Goal: Task Accomplishment & Management: Use online tool/utility

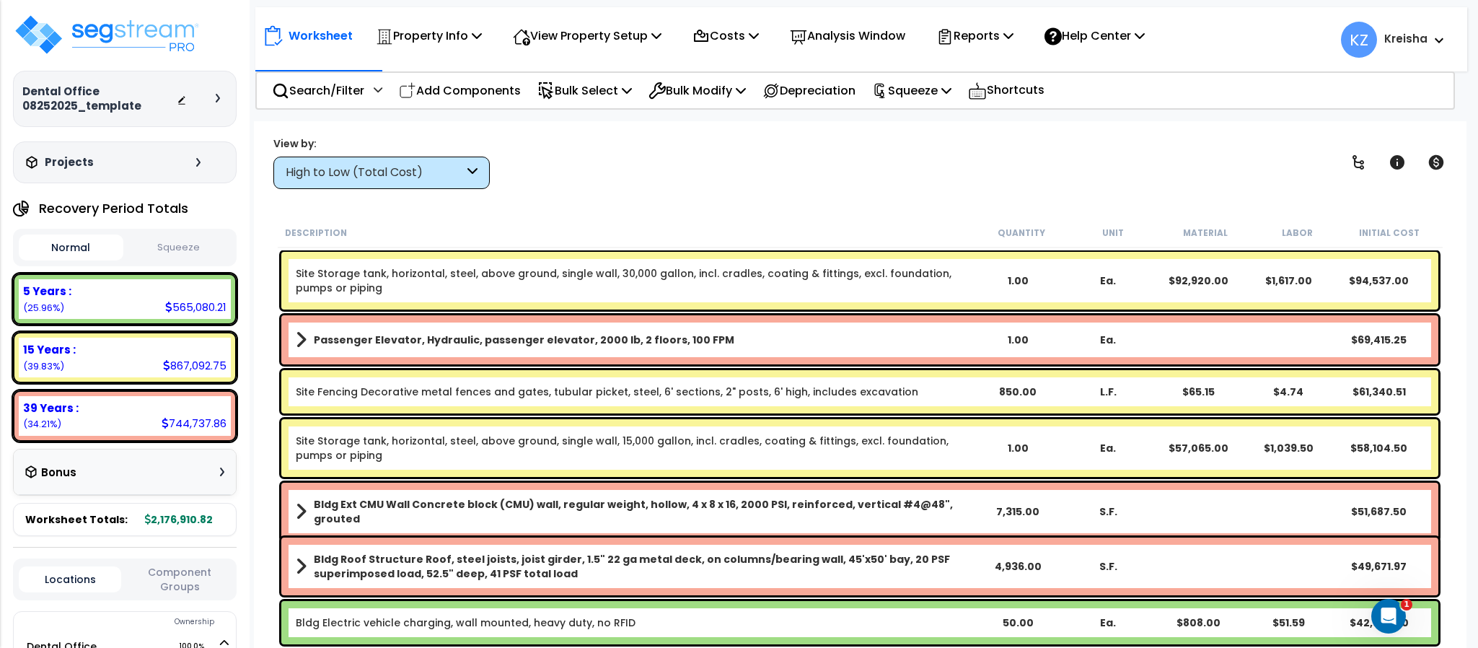
click at [346, 200] on div "Worksheet Property Info Property Setup Add Property Unit Template property Clon…" at bounding box center [860, 445] width 1212 height 648
click at [369, 171] on div "High to Low (Total Cost)" at bounding box center [375, 172] width 178 height 17
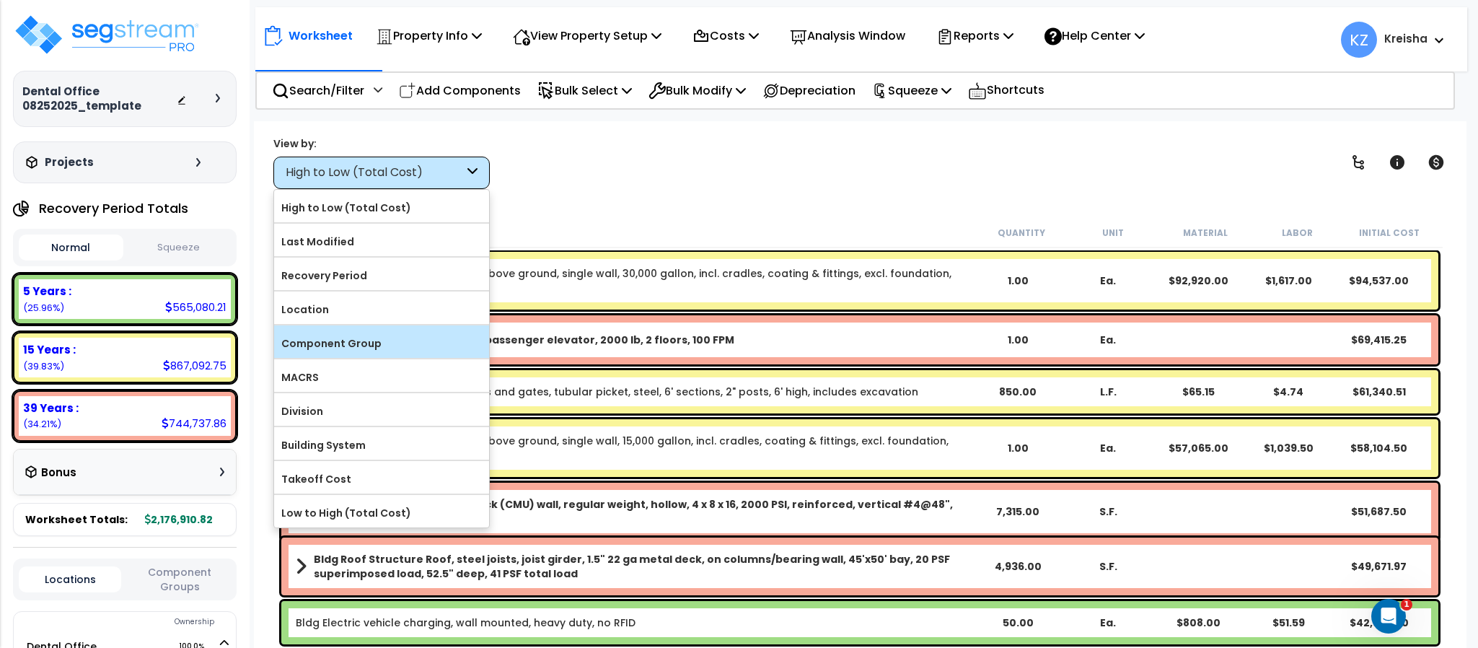
click at [374, 353] on label "Component Group" at bounding box center [381, 343] width 215 height 22
click at [435, 340] on label "Component Group" at bounding box center [381, 343] width 215 height 22
click at [0, 0] on input "Component Group" at bounding box center [0, 0] width 0 height 0
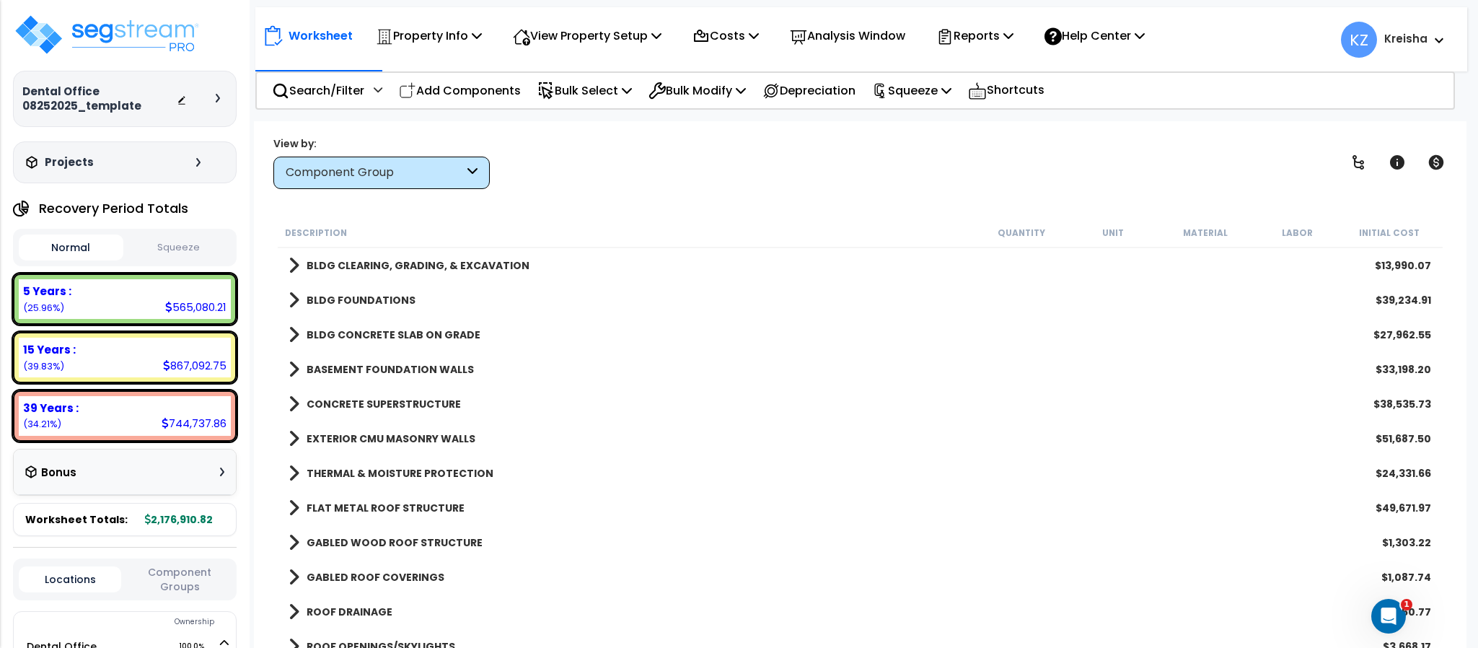
click at [617, 184] on div "View by: Component Group High to Low (Total Cost)" at bounding box center [859, 162] width 1183 height 53
click at [1354, 162] on icon at bounding box center [1358, 162] width 12 height 14
click at [1354, 161] on icon at bounding box center [1358, 162] width 12 height 14
click at [1354, 160] on icon at bounding box center [1358, 162] width 12 height 14
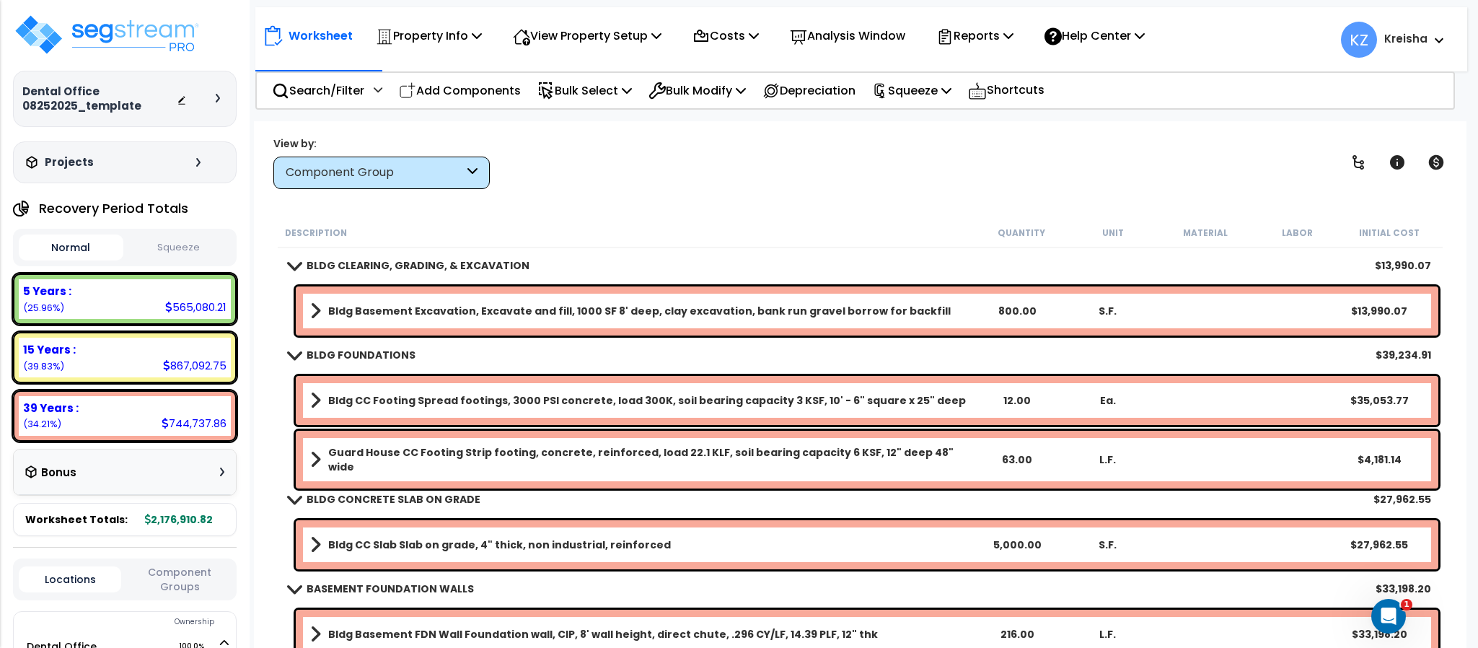
click at [818, 159] on div "View by: Component Group High to Low (Total Cost)" at bounding box center [859, 162] width 1183 height 53
click at [1240, 158] on div "View by: Component Group High to Low (Total Cost)" at bounding box center [859, 162] width 1183 height 53
click at [581, 35] on p "View Property Setup" at bounding box center [587, 35] width 149 height 19
click at [427, 35] on p "Property Info" at bounding box center [429, 35] width 106 height 19
click at [552, 38] on p "View Property Setup" at bounding box center [587, 35] width 149 height 19
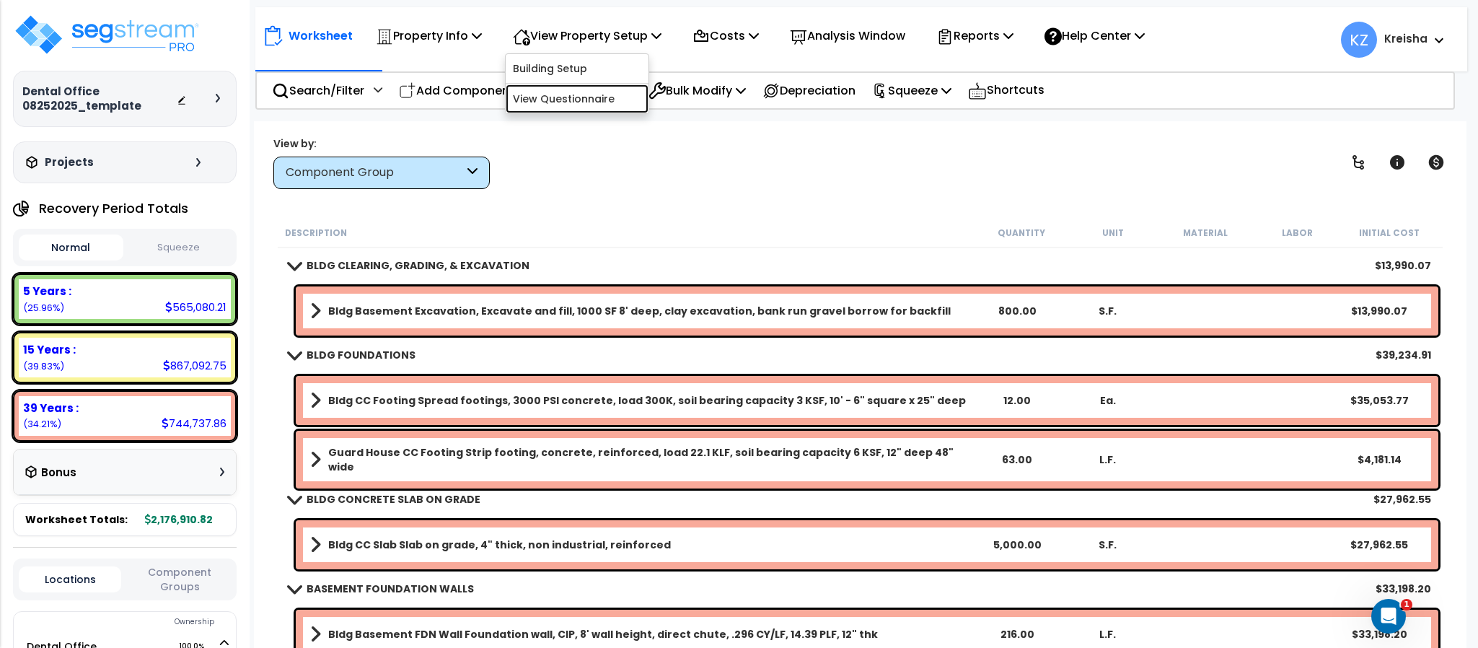
click at [556, 100] on link "View Questionnaire" at bounding box center [577, 98] width 143 height 29
click at [442, 54] on div "Worksheet Property Info Property Setup Add Property Unit Template property Clon…" at bounding box center [861, 32] width 1212 height 50
click at [452, 33] on p "Property Info" at bounding box center [429, 35] width 106 height 19
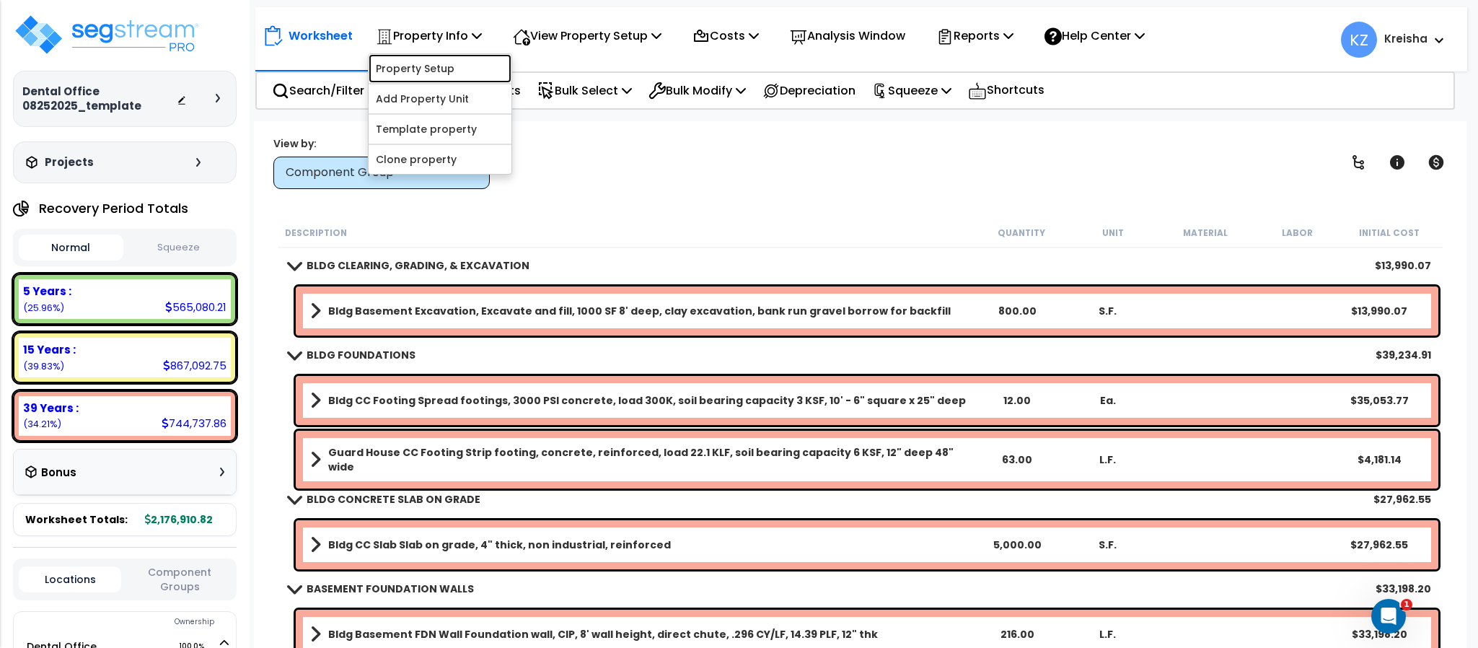
click at [428, 68] on link "Property Setup" at bounding box center [440, 68] width 143 height 29
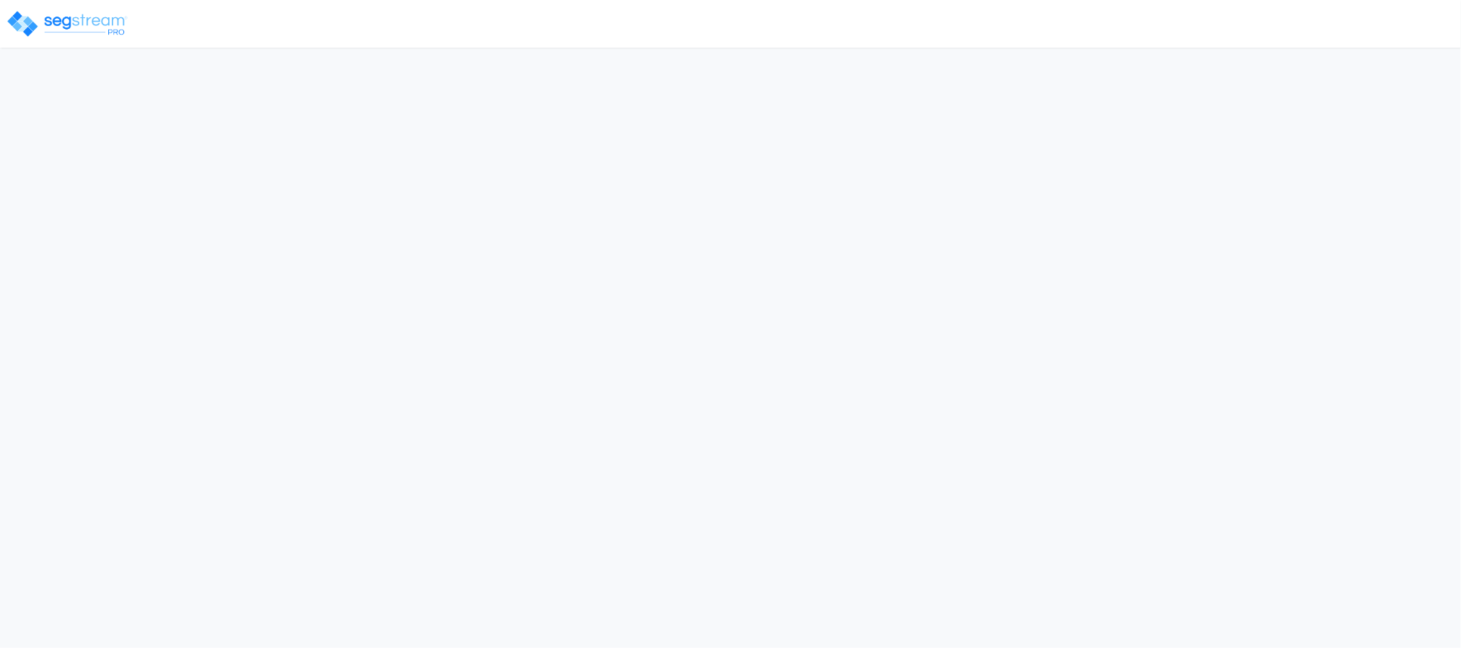
select select "2025"
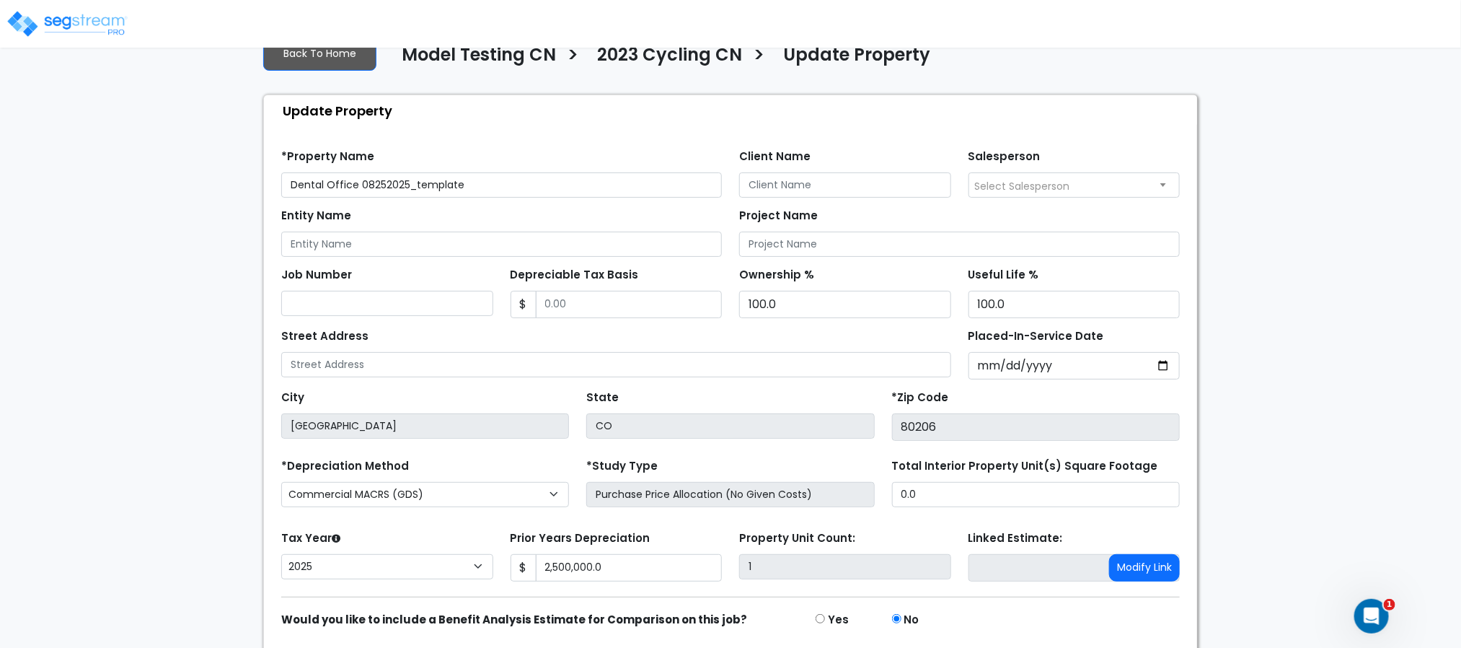
scroll to position [96, 0]
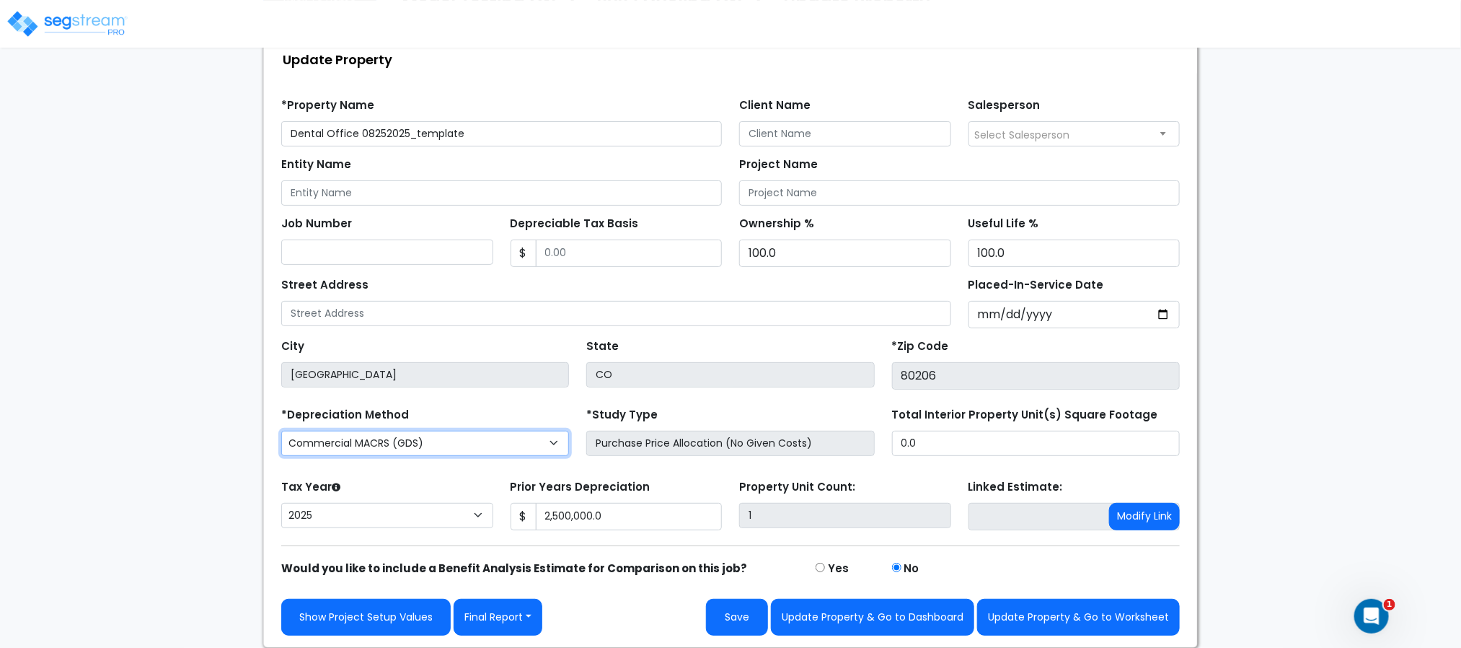
click at [491, 448] on select "Commercial MACRS (GDS) Residential Rental MACRS (GDS) Commercial MACRS (ADS) Co…" at bounding box center [425, 443] width 288 height 25
select select "CRM(_5"
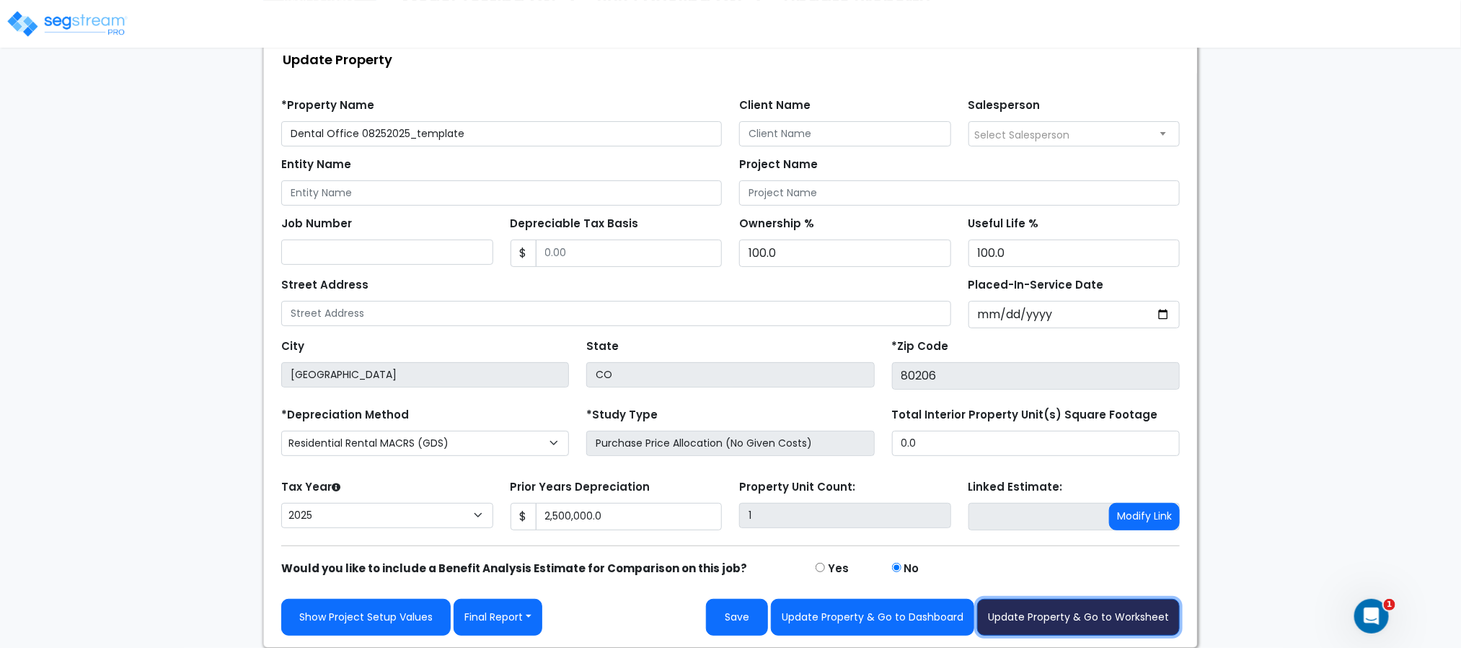
click at [1108, 613] on button "Update Property & Go to Worksheet" at bounding box center [1078, 617] width 203 height 37
type input "2500000"
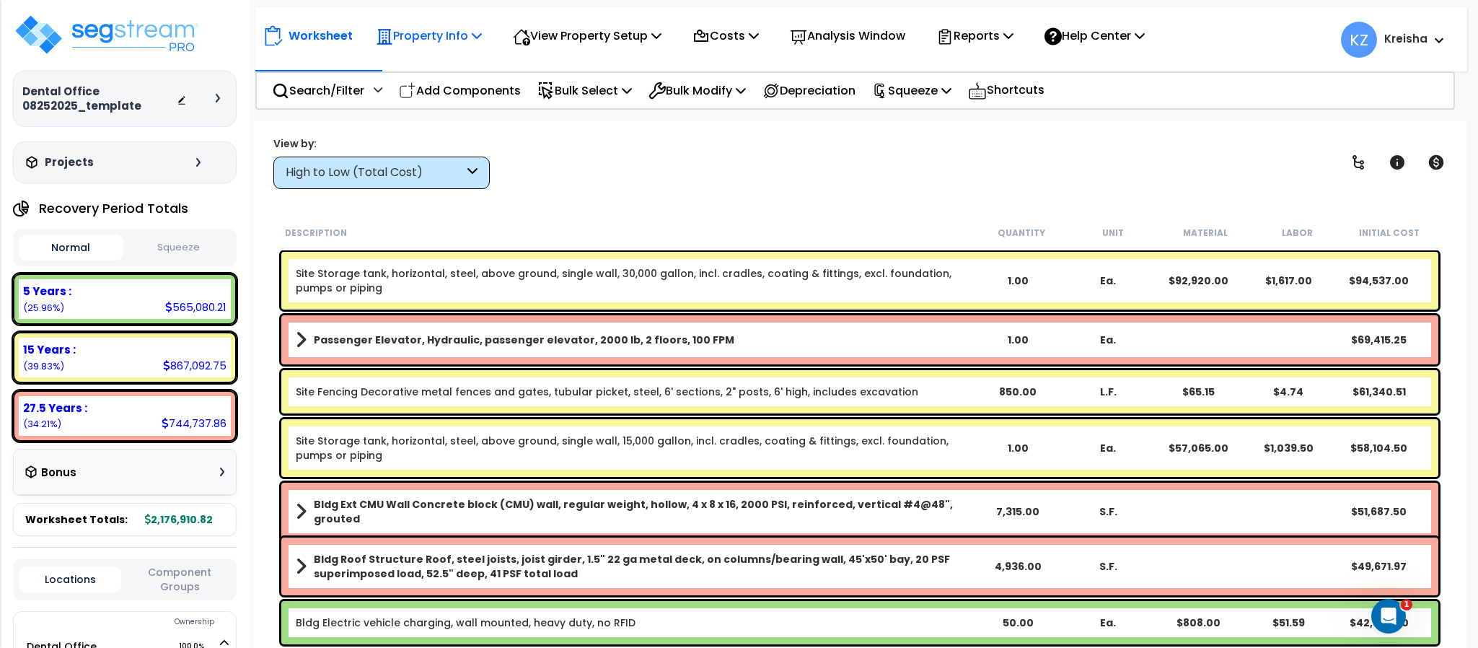
click at [465, 29] on p "Property Info" at bounding box center [429, 35] width 106 height 19
click at [490, 215] on div "Worksheet Property Info Property Setup Add Property Unit Template property Clon…" at bounding box center [860, 445] width 1212 height 648
click at [453, 35] on p "Property Info" at bounding box center [429, 35] width 106 height 19
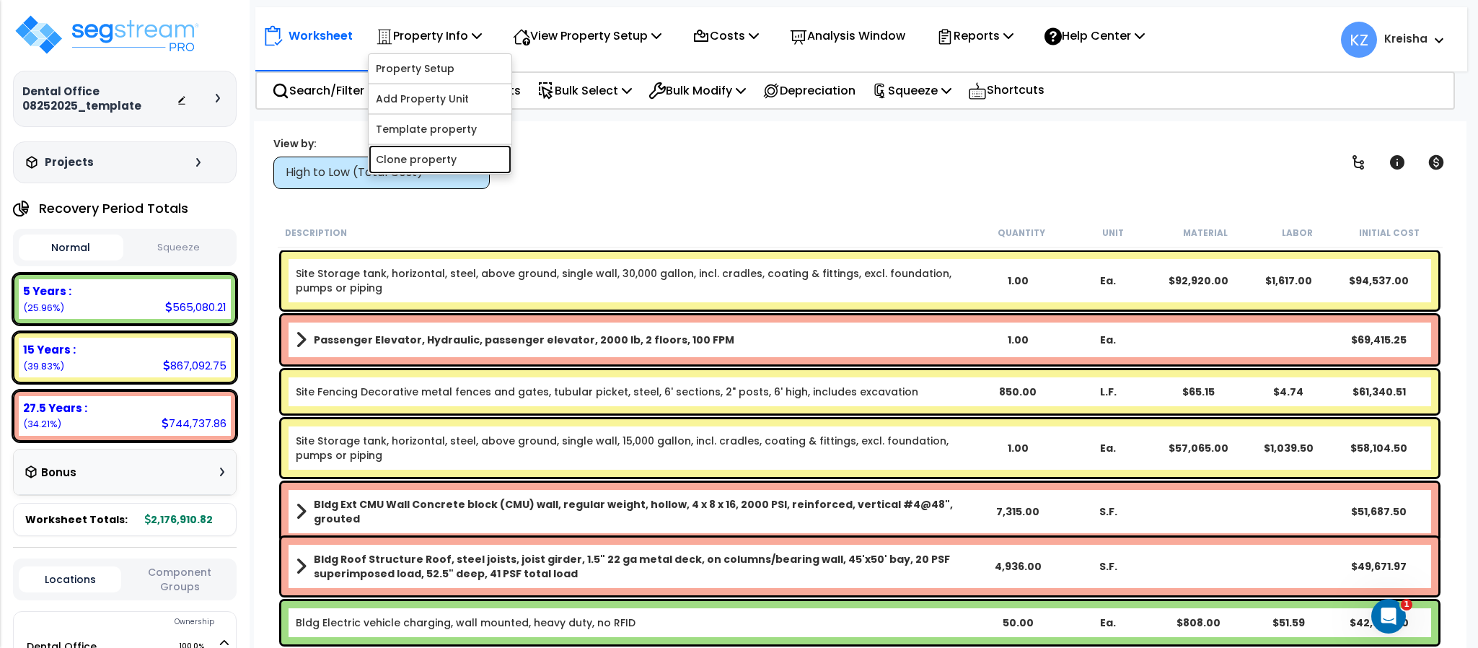
click at [416, 163] on link "Clone property" at bounding box center [440, 159] width 143 height 29
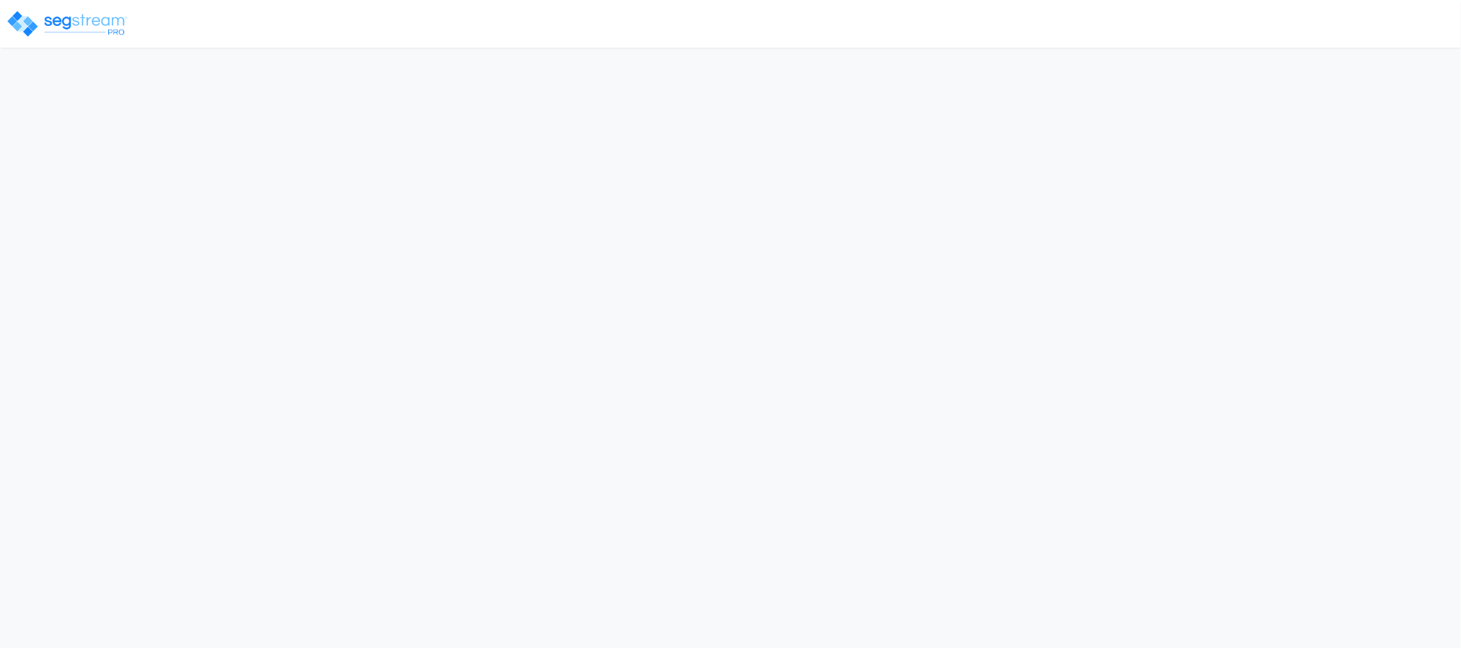
select select "CRM(_5"
select select "2025"
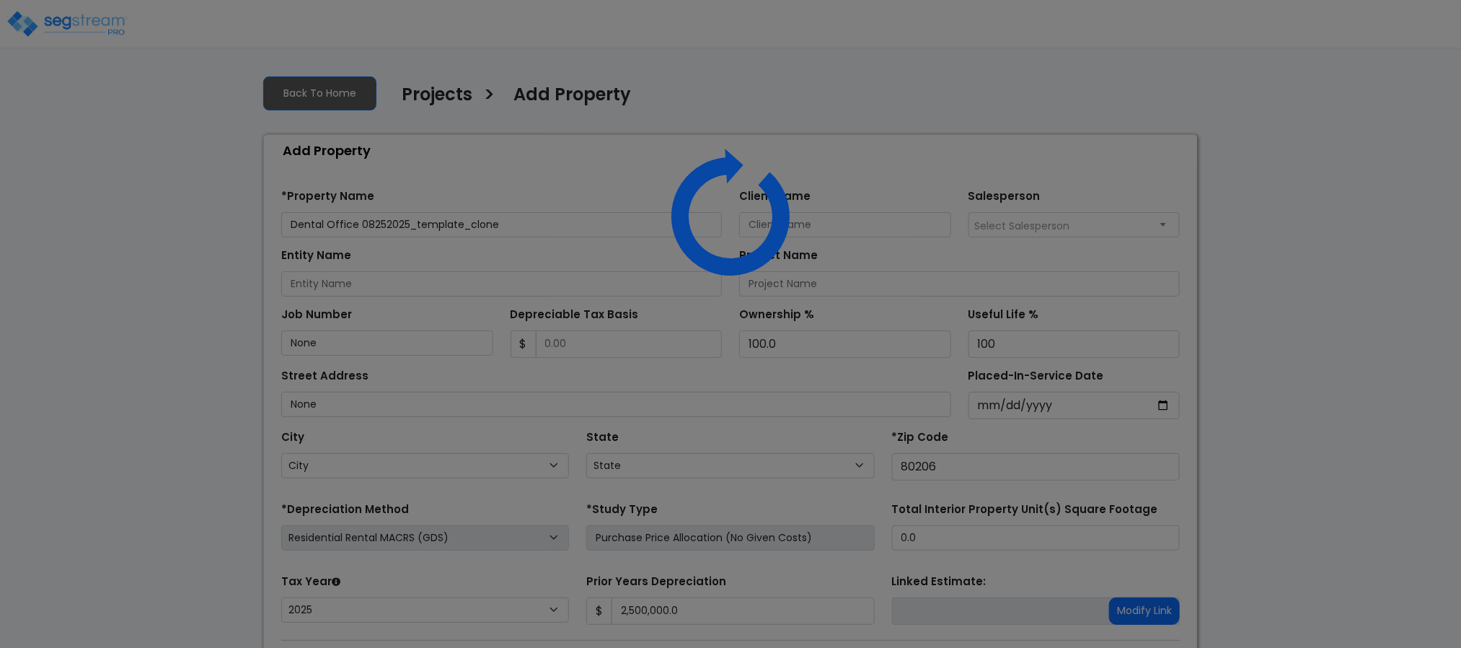
select select "CO"
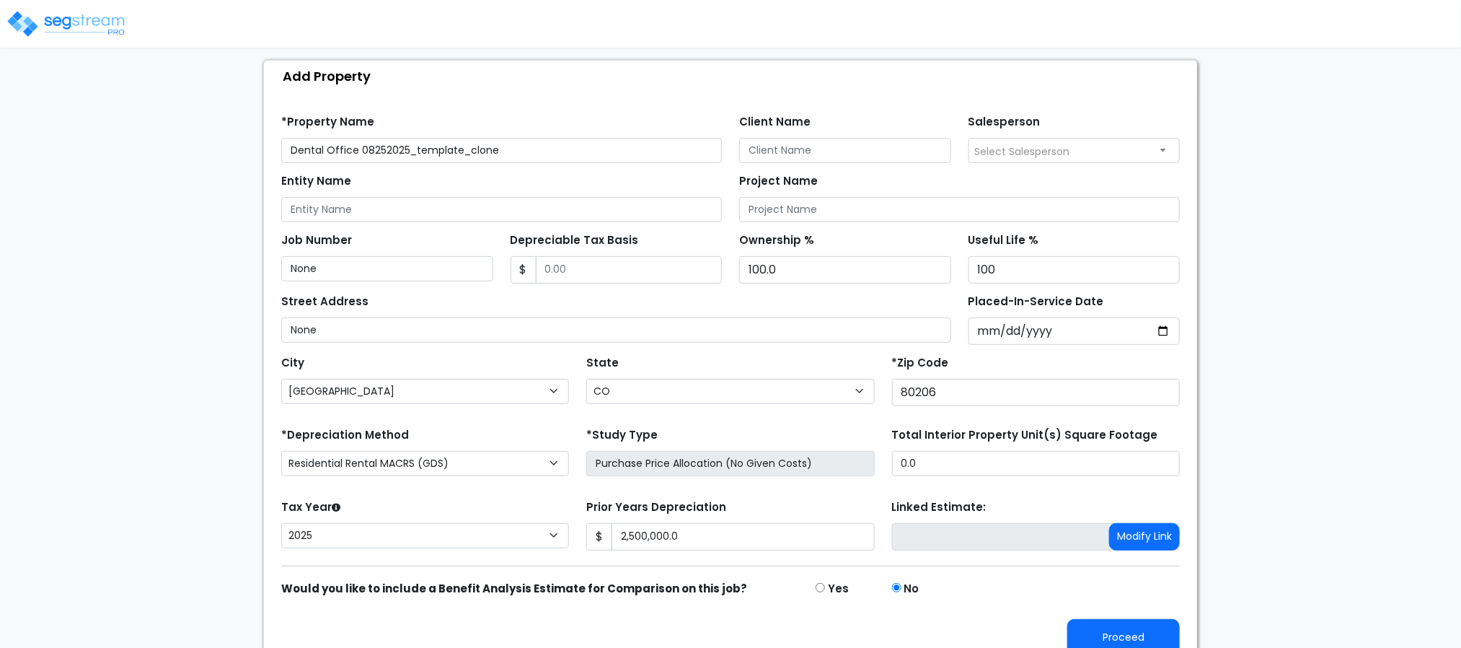
scroll to position [100, 0]
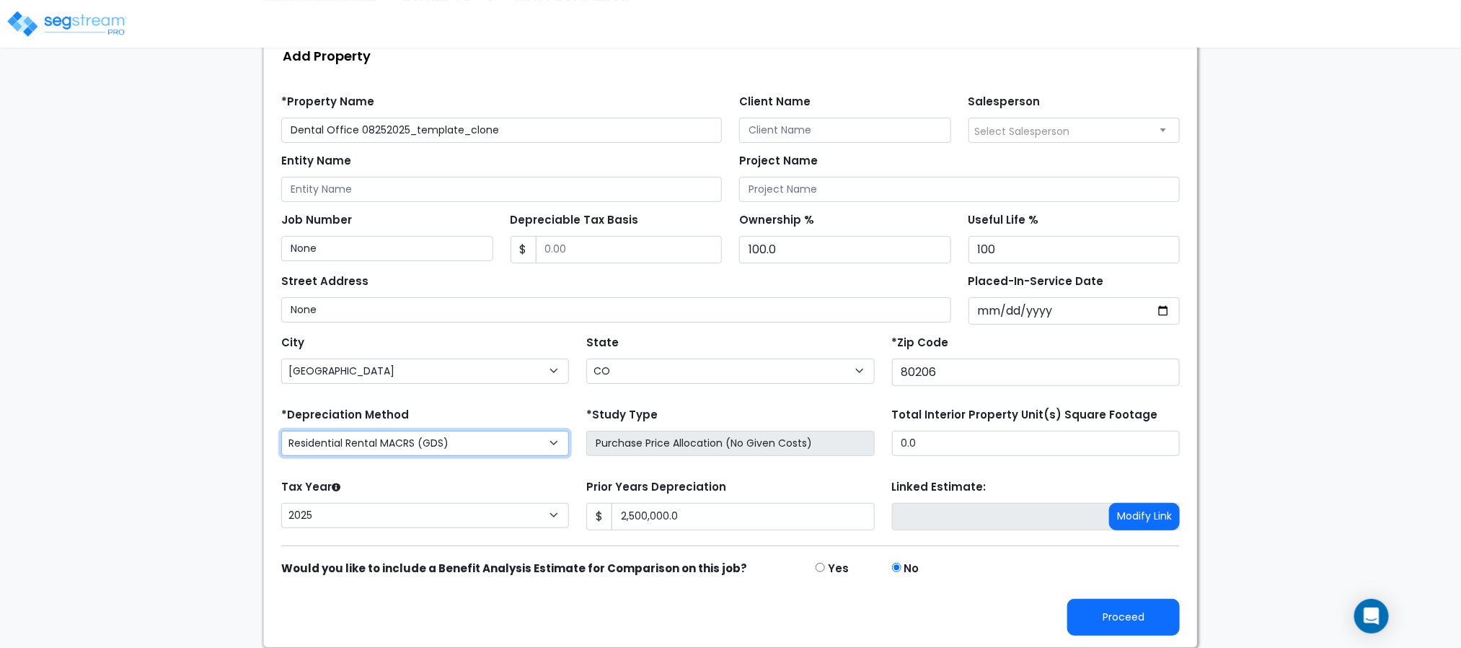
click at [474, 440] on select "Commercial MACRS (GDS) Residential Rental MACRS (GDS) Commercial MACRS (ADS) Co…" at bounding box center [425, 443] width 288 height 25
select select "CM(_9"
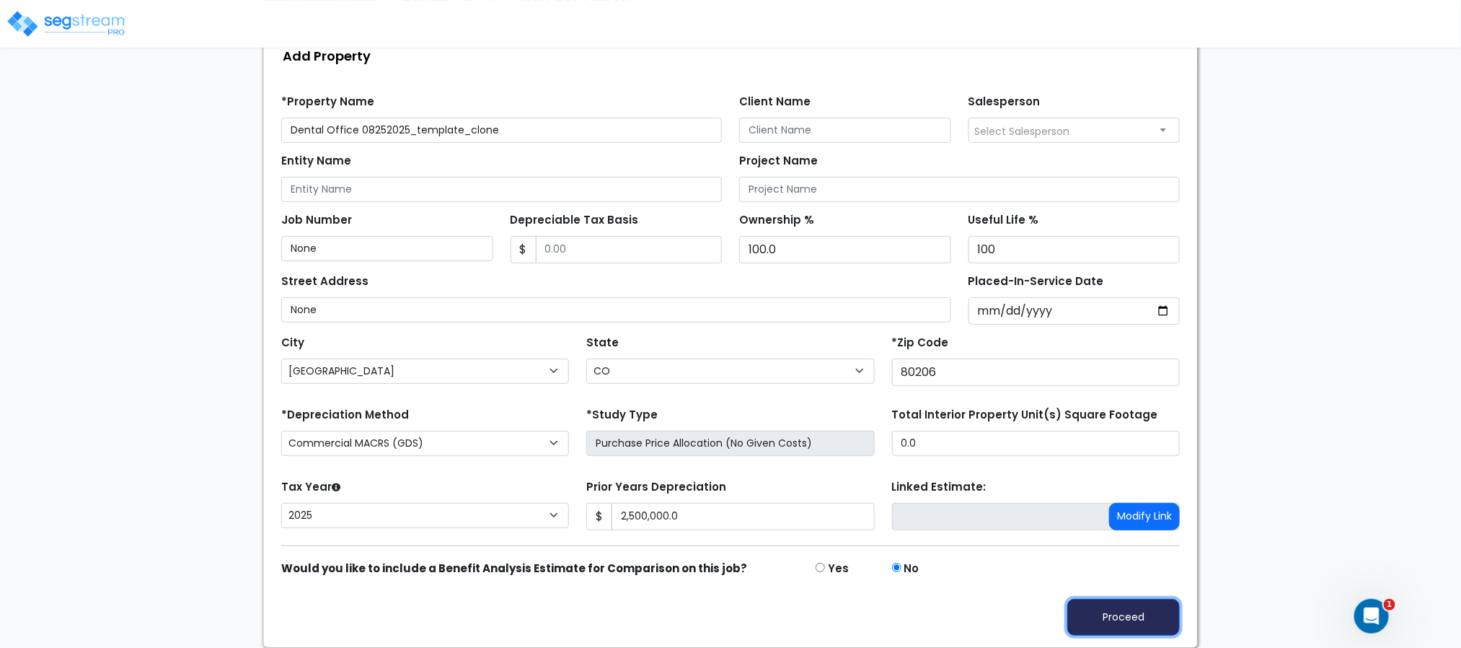
click at [1077, 609] on button "Proceed" at bounding box center [1123, 617] width 113 height 37
type input "2500000"
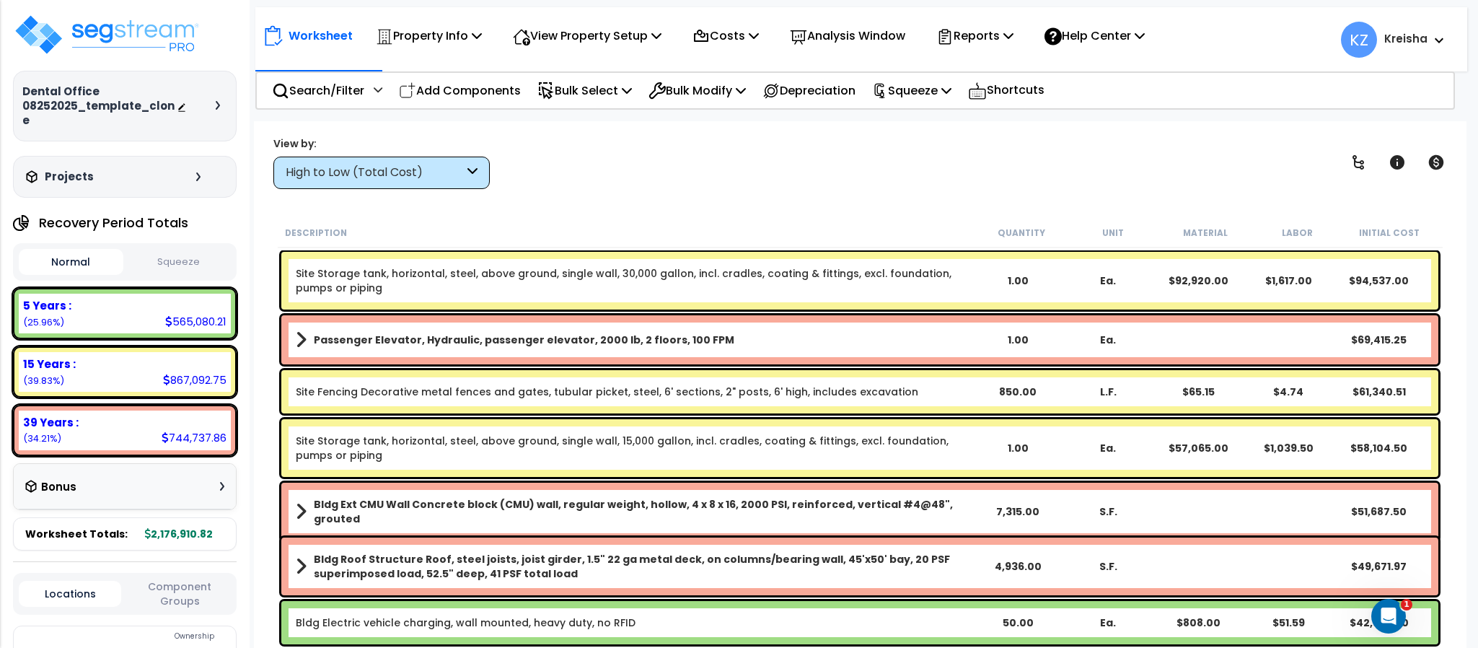
click at [219, 101] on icon at bounding box center [218, 105] width 4 height 9
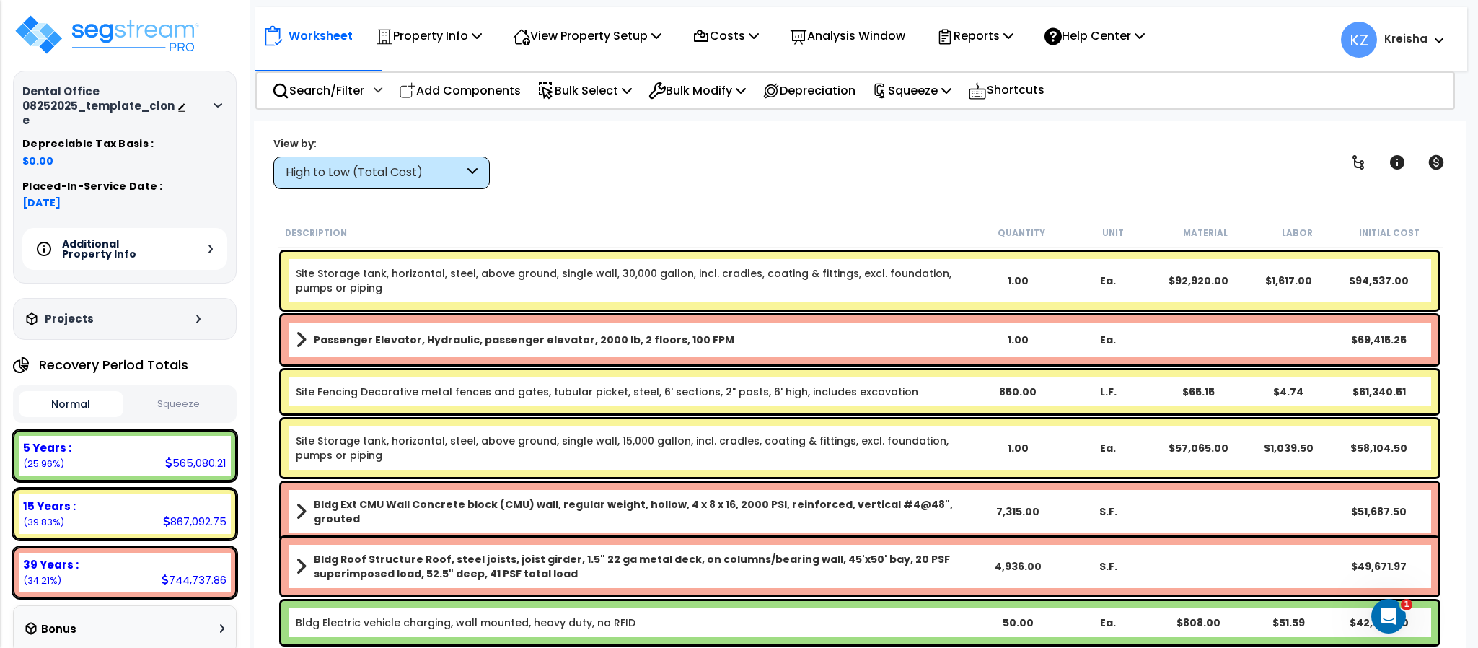
click at [208, 244] on icon at bounding box center [210, 248] width 4 height 9
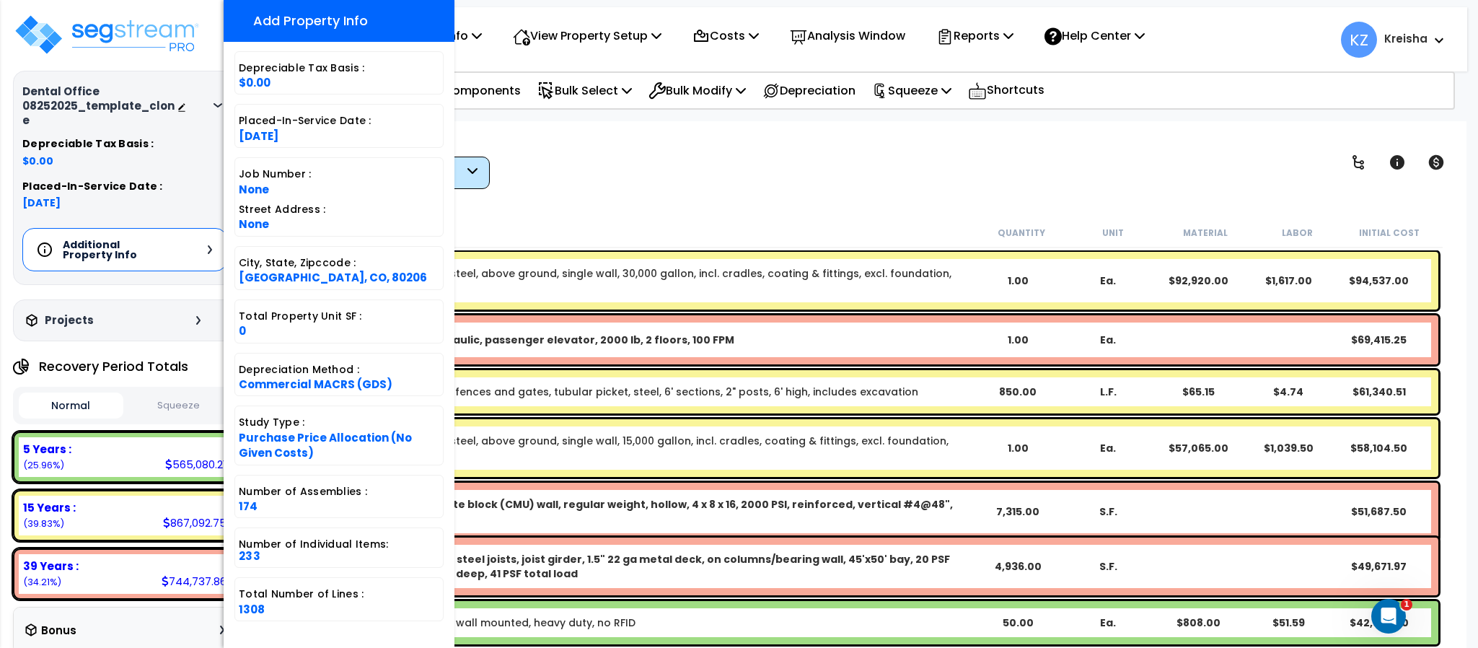
scroll to position [63, 0]
click at [343, 379] on span "Commercial MACRS (GDS)" at bounding box center [316, 383] width 154 height 15
click at [600, 182] on div "View by: High to Low (Total Cost) High to Low (Total Cost)" at bounding box center [859, 162] width 1183 height 53
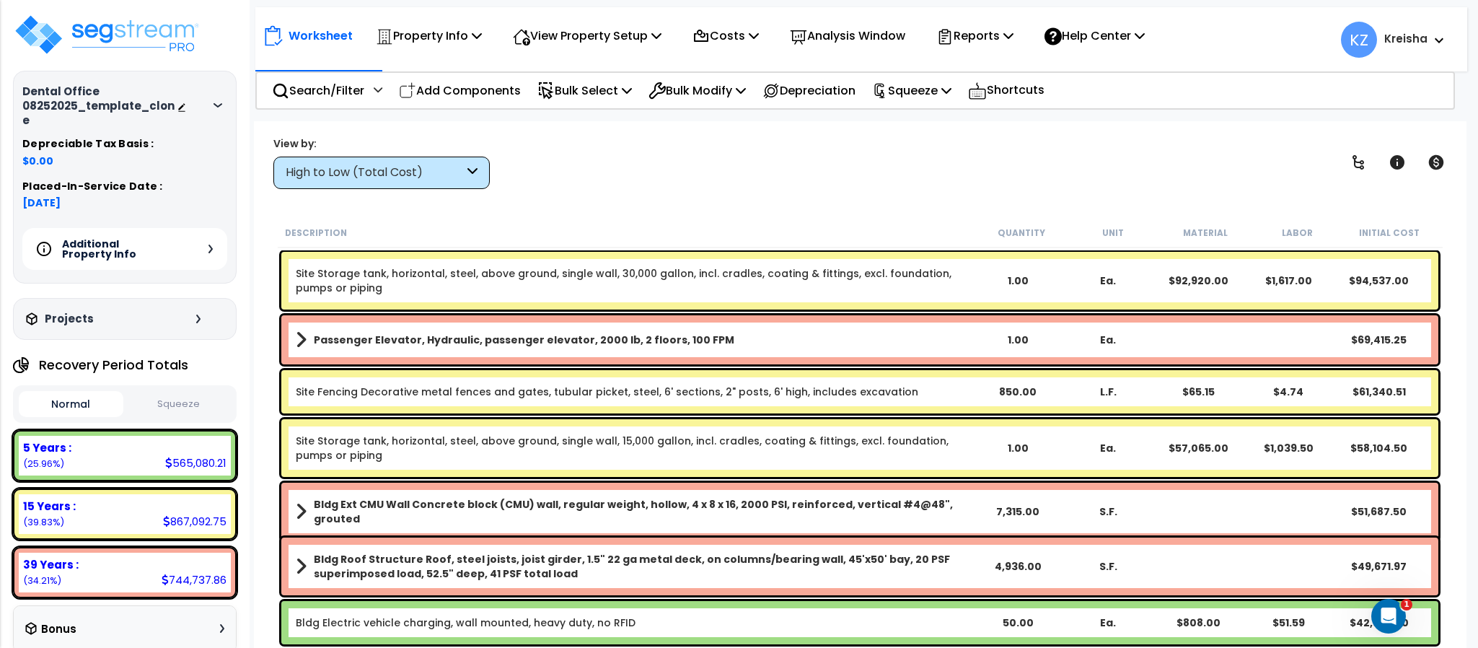
click at [1150, 125] on div "Worksheet Property Info Property Setup Add Property Unit Template property Clon…" at bounding box center [860, 445] width 1212 height 648
click at [424, 174] on div "High to Low (Total Cost)" at bounding box center [375, 172] width 178 height 17
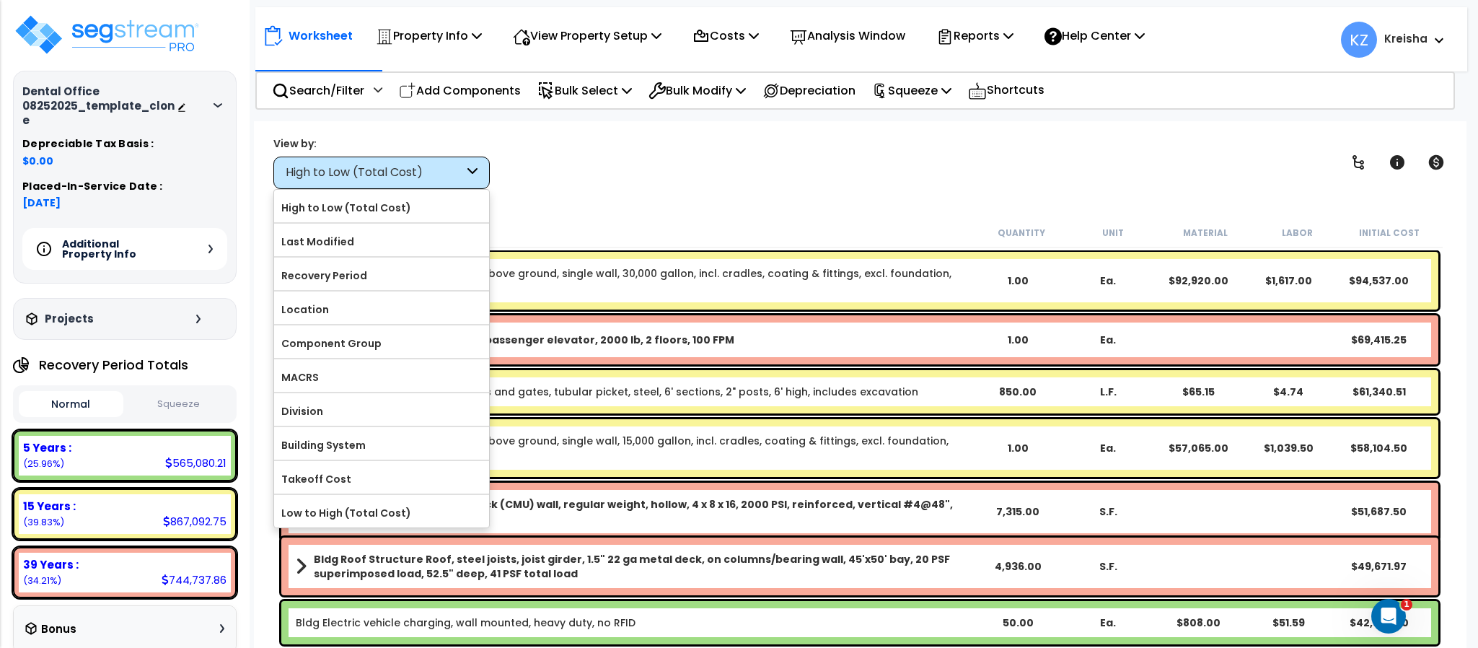
click at [472, 169] on icon at bounding box center [472, 172] width 10 height 17
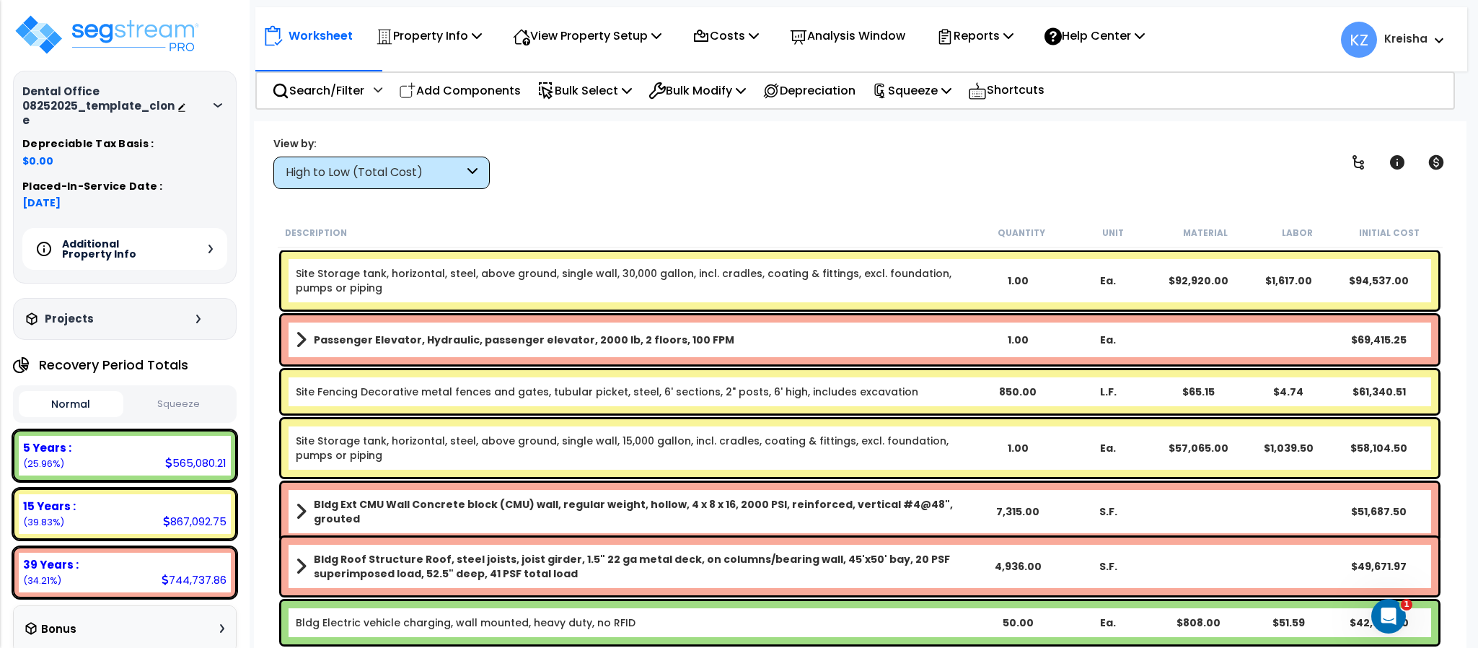
drag, startPoint x: 498, startPoint y: 163, endPoint x: 481, endPoint y: 171, distance: 18.4
click at [496, 164] on div "View by: High to Low (Total Cost) High to Low (Total Cost)" at bounding box center [859, 162] width 1183 height 53
click at [477, 172] on icon at bounding box center [472, 172] width 10 height 17
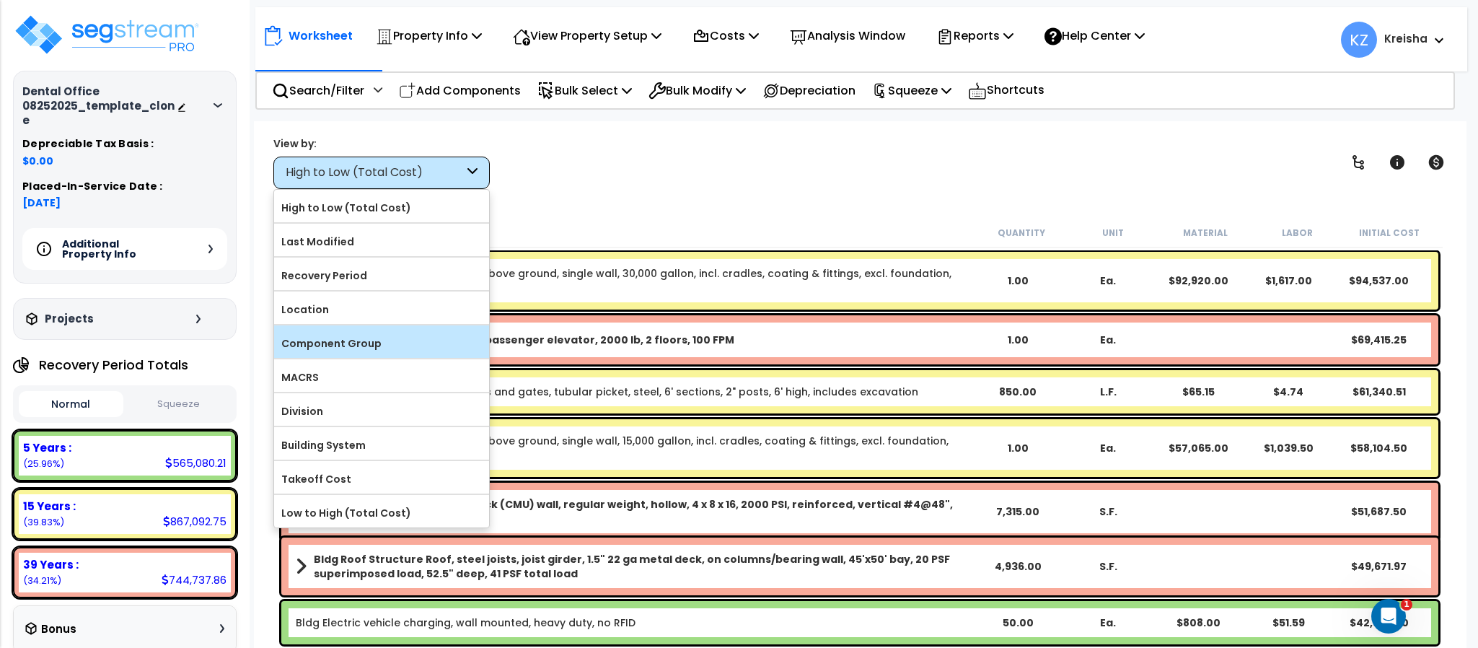
click at [343, 350] on label "Component Group" at bounding box center [381, 343] width 215 height 22
click at [0, 0] on input "Component Group" at bounding box center [0, 0] width 0 height 0
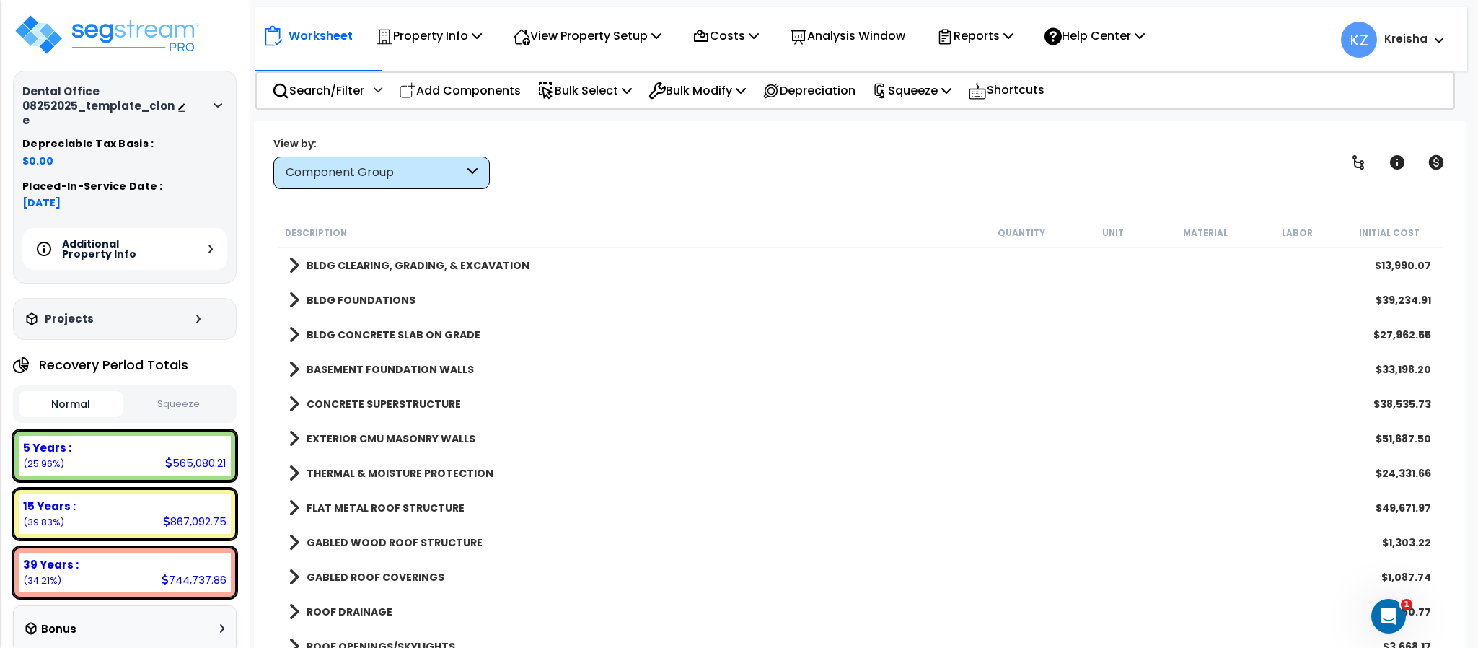
click at [614, 173] on div "View by: Component Group High to Low (Total Cost)" at bounding box center [859, 162] width 1183 height 53
click at [1147, 133] on div "Worksheet Property Info Property Setup Add Property Unit Template property Clon…" at bounding box center [860, 445] width 1212 height 648
click at [1130, 148] on div "View by: Component Group High to Low (Total Cost)" at bounding box center [859, 162] width 1183 height 53
click at [1362, 171] on icon at bounding box center [1357, 162] width 17 height 17
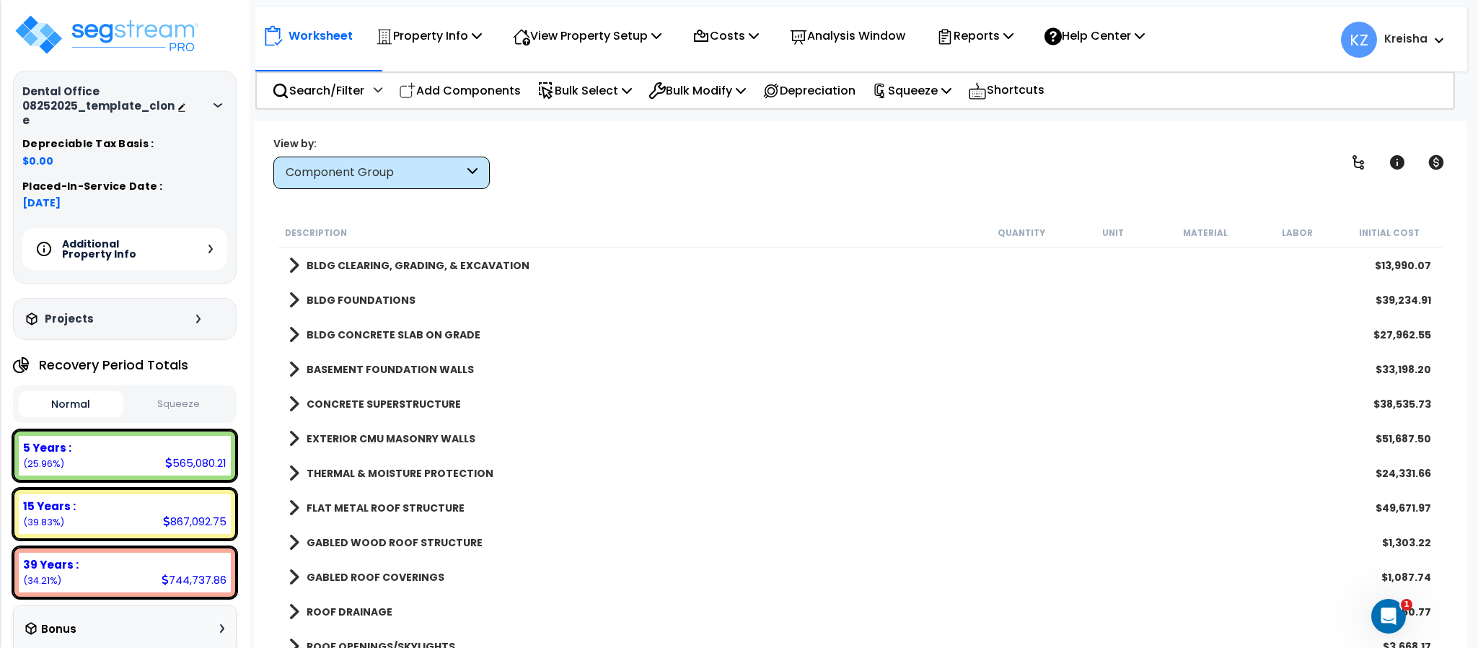
drag, startPoint x: 1362, startPoint y: 171, endPoint x: 1035, endPoint y: 163, distance: 326.8
click at [1362, 169] on icon at bounding box center [1357, 162] width 17 height 17
click at [1035, 162] on div "View by: Component Group High to Low (Total Cost)" at bounding box center [859, 162] width 1183 height 53
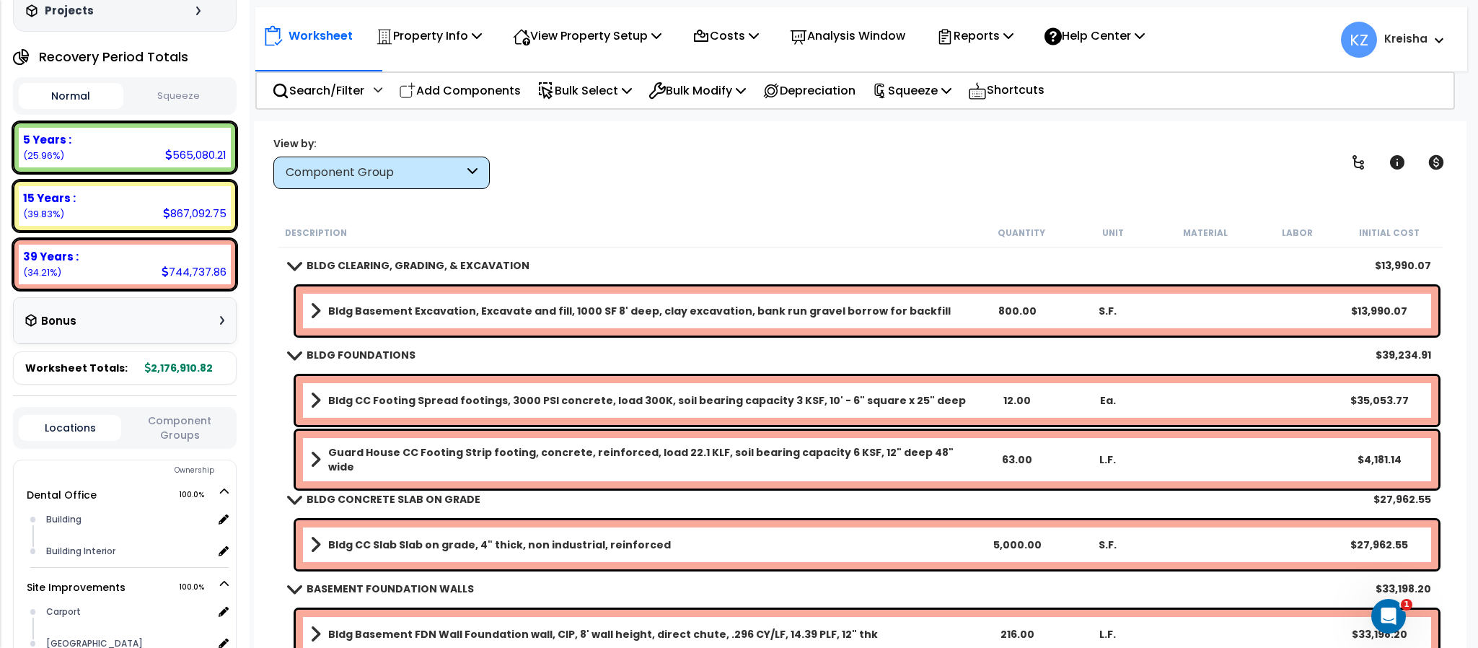
scroll to position [18, 0]
